Goal: Information Seeking & Learning: Find specific page/section

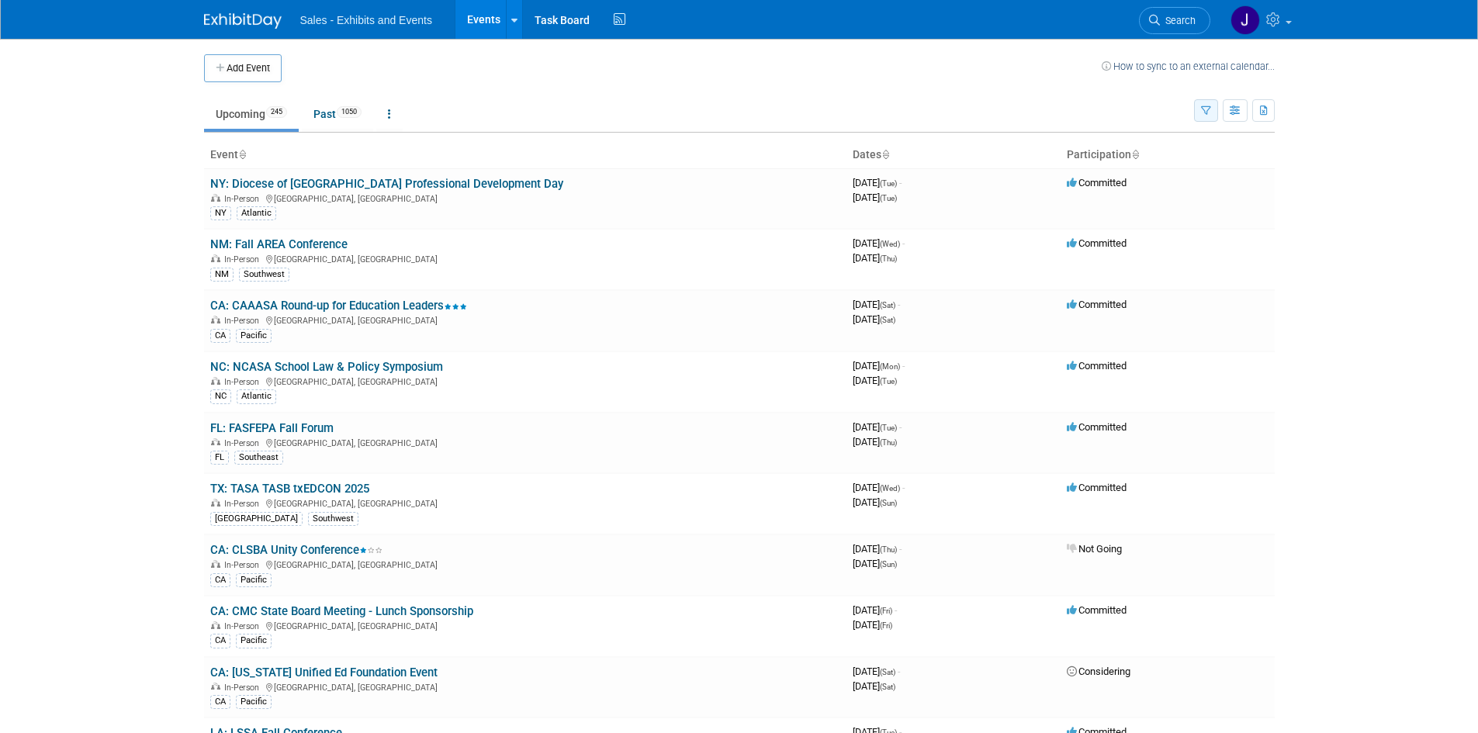
click at [1210, 106] on button "button" at bounding box center [1206, 110] width 24 height 22
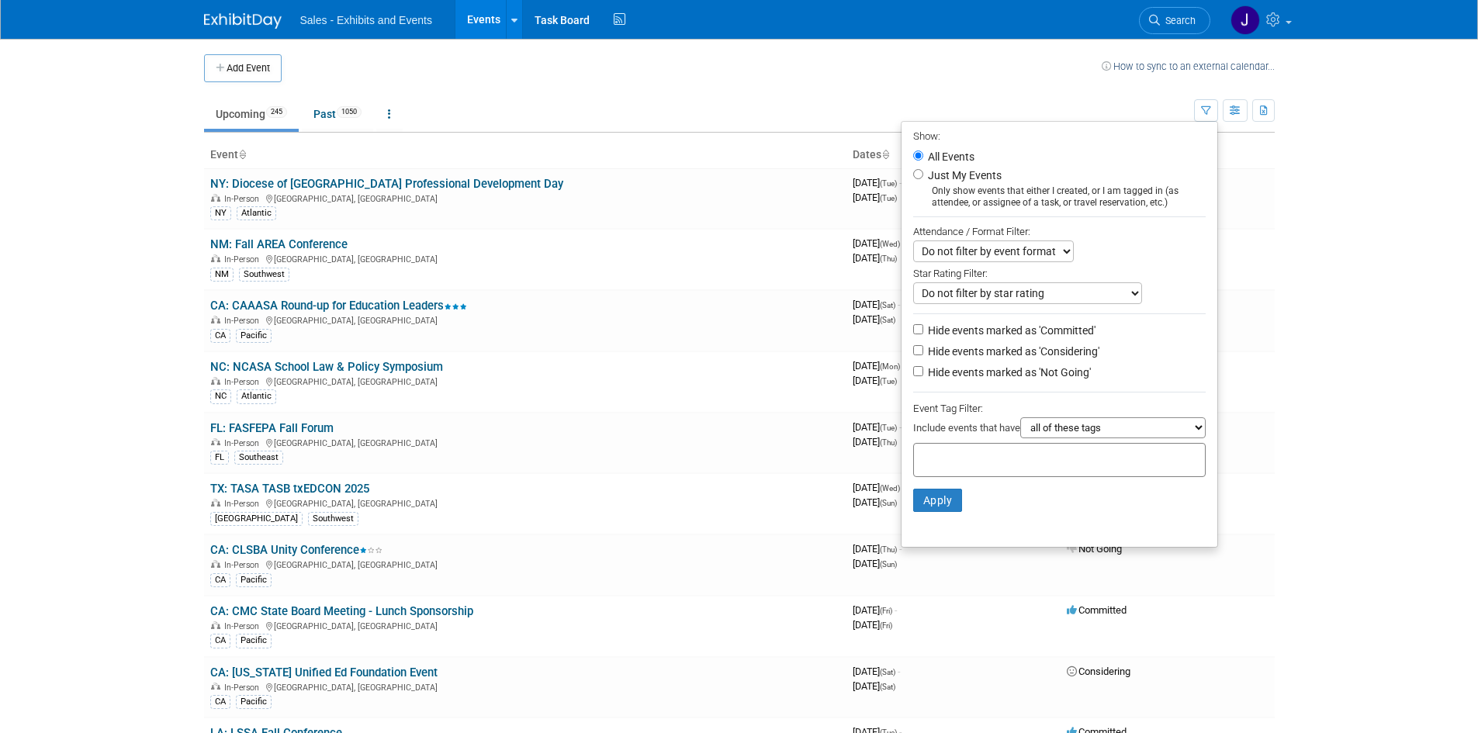
click at [961, 178] on label "Just My Events" at bounding box center [963, 176] width 77 height 16
click at [923, 178] on input "Just My Events" at bounding box center [918, 174] width 10 height 10
radio input "true"
click at [934, 503] on button "Apply" at bounding box center [938, 500] width 50 height 23
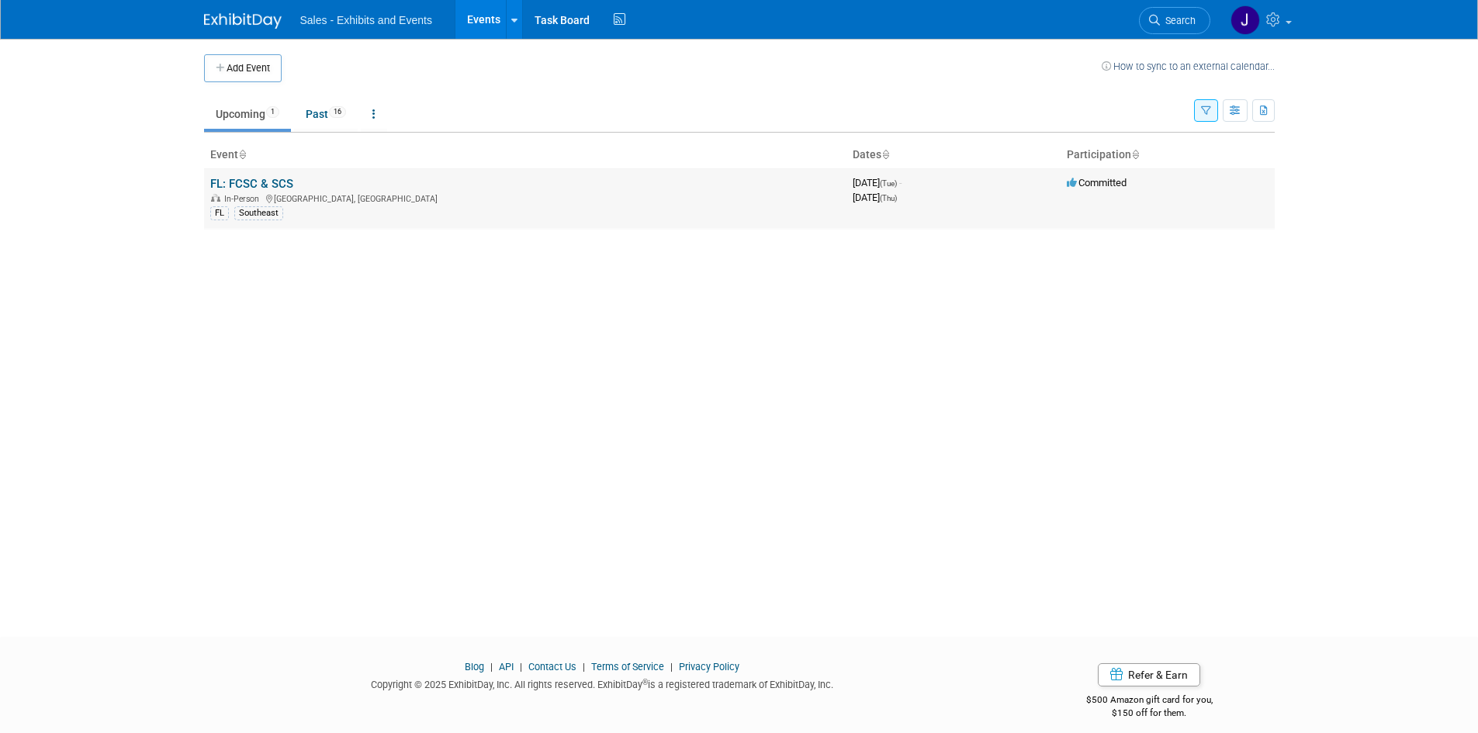
click at [282, 182] on link "FL: FCSC & SCS" at bounding box center [251, 184] width 83 height 14
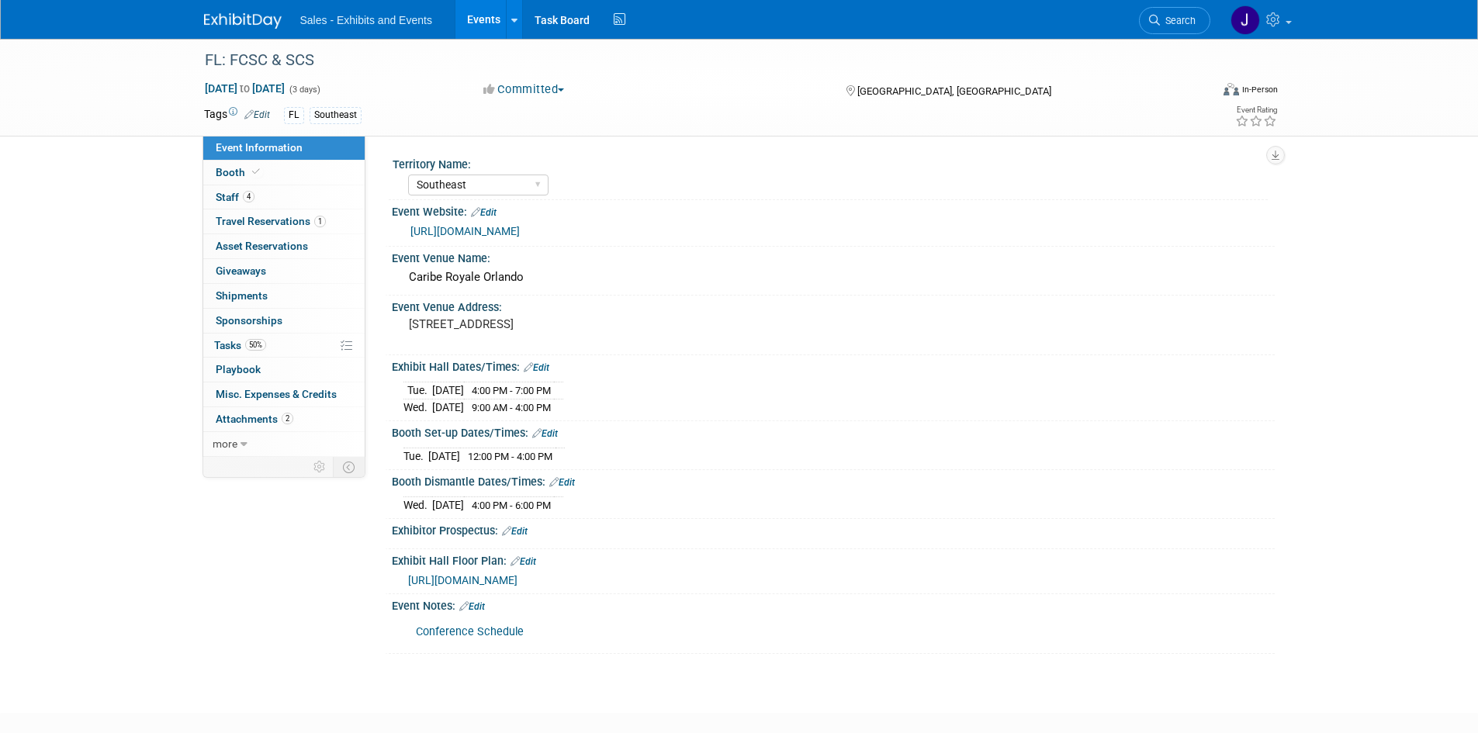
select select "Southeast"
click at [520, 230] on link "https://www.charterandchoice.com/reg_exhibits/index.php" at bounding box center [464, 231] width 109 height 12
